Goal: Task Accomplishment & Management: Use online tool/utility

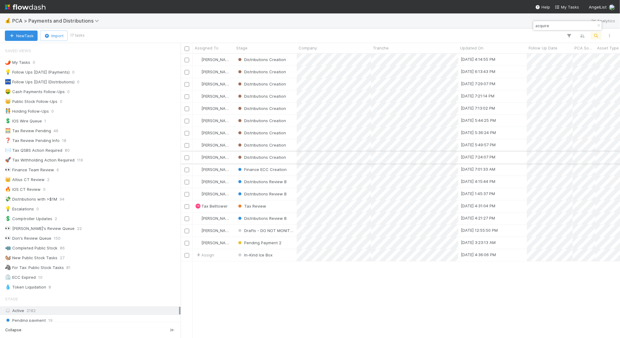
type input "acquire"
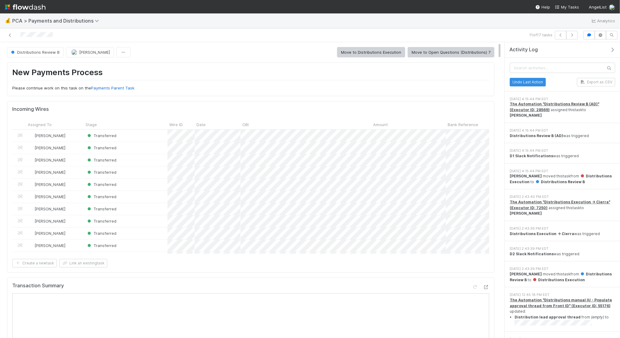
scroll to position [231, 0]
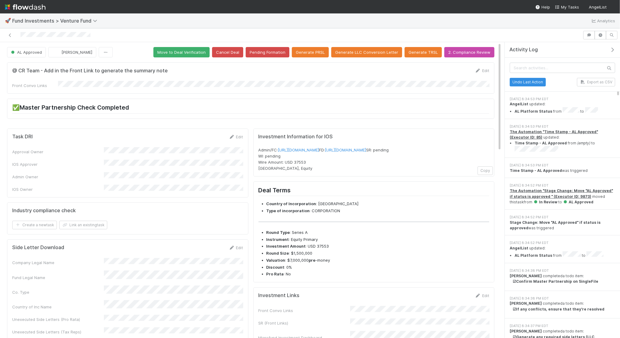
click at [62, 83] on form "@ CR Team - Add in the Front Link to generate the summary note Edit Front Convo…" at bounding box center [250, 78] width 477 height 21
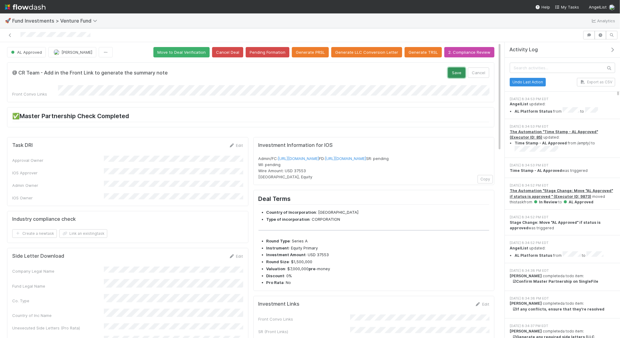
click at [451, 69] on button "Save" at bounding box center [456, 73] width 17 height 10
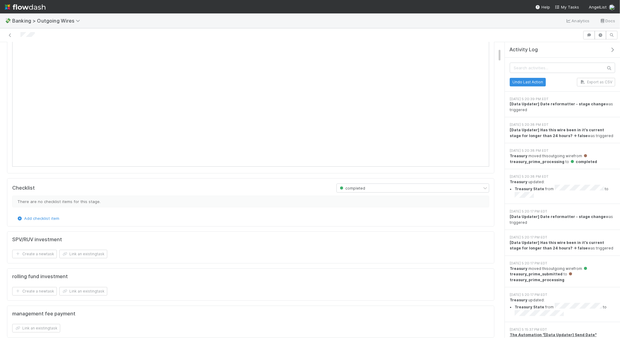
scroll to position [120, 0]
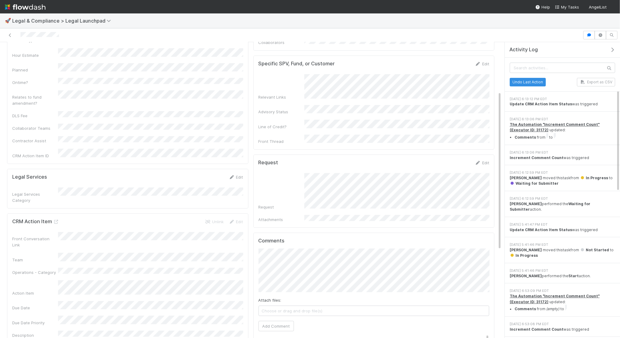
scroll to position [92, 0]
click at [590, 36] on icon "button" at bounding box center [589, 35] width 6 height 4
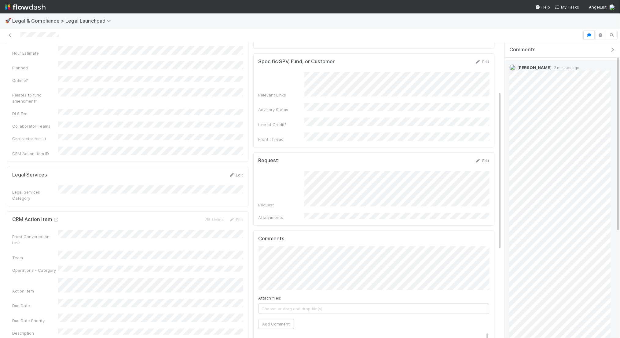
scroll to position [19, 0]
click at [620, 338] on html "🚀 Legal & Compliance > Legal Launchpad Waiting for Submitter [PERSON_NAME] Move…" at bounding box center [310, 169] width 620 height 338
